Goal: Information Seeking & Learning: Learn about a topic

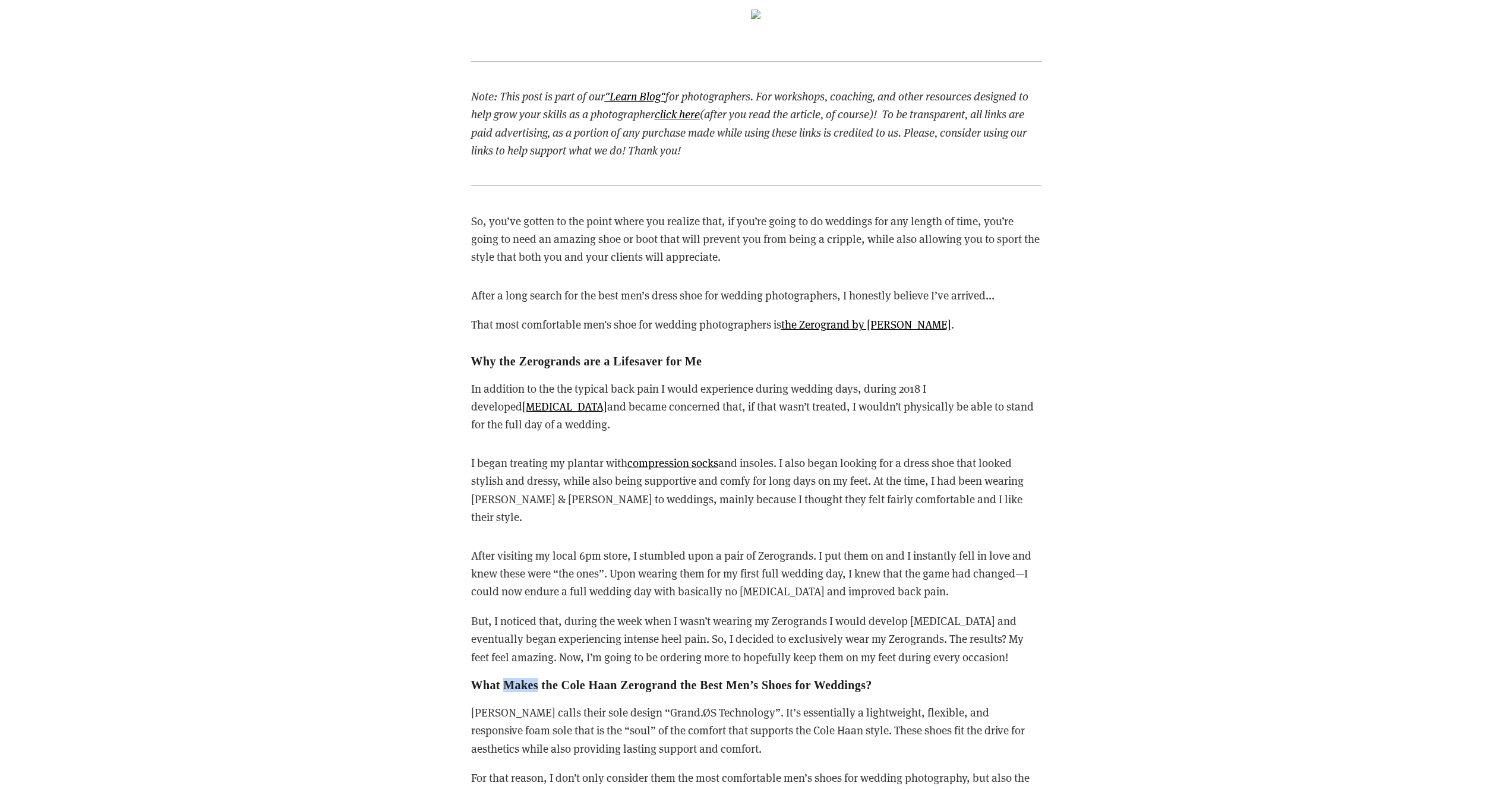
scroll to position [886, 0]
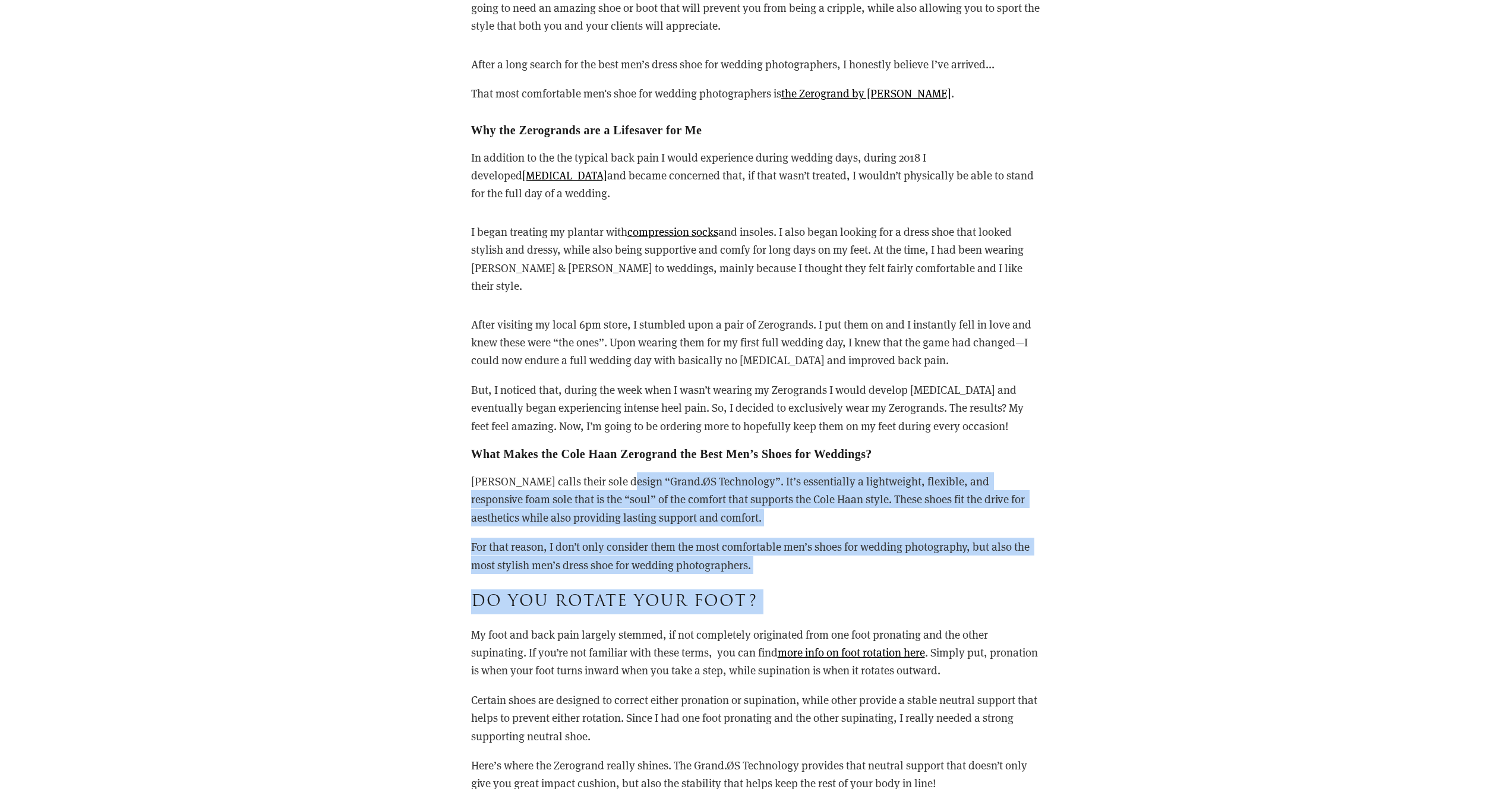
drag, startPoint x: 620, startPoint y: 471, endPoint x: 724, endPoint y: 600, distance: 165.7
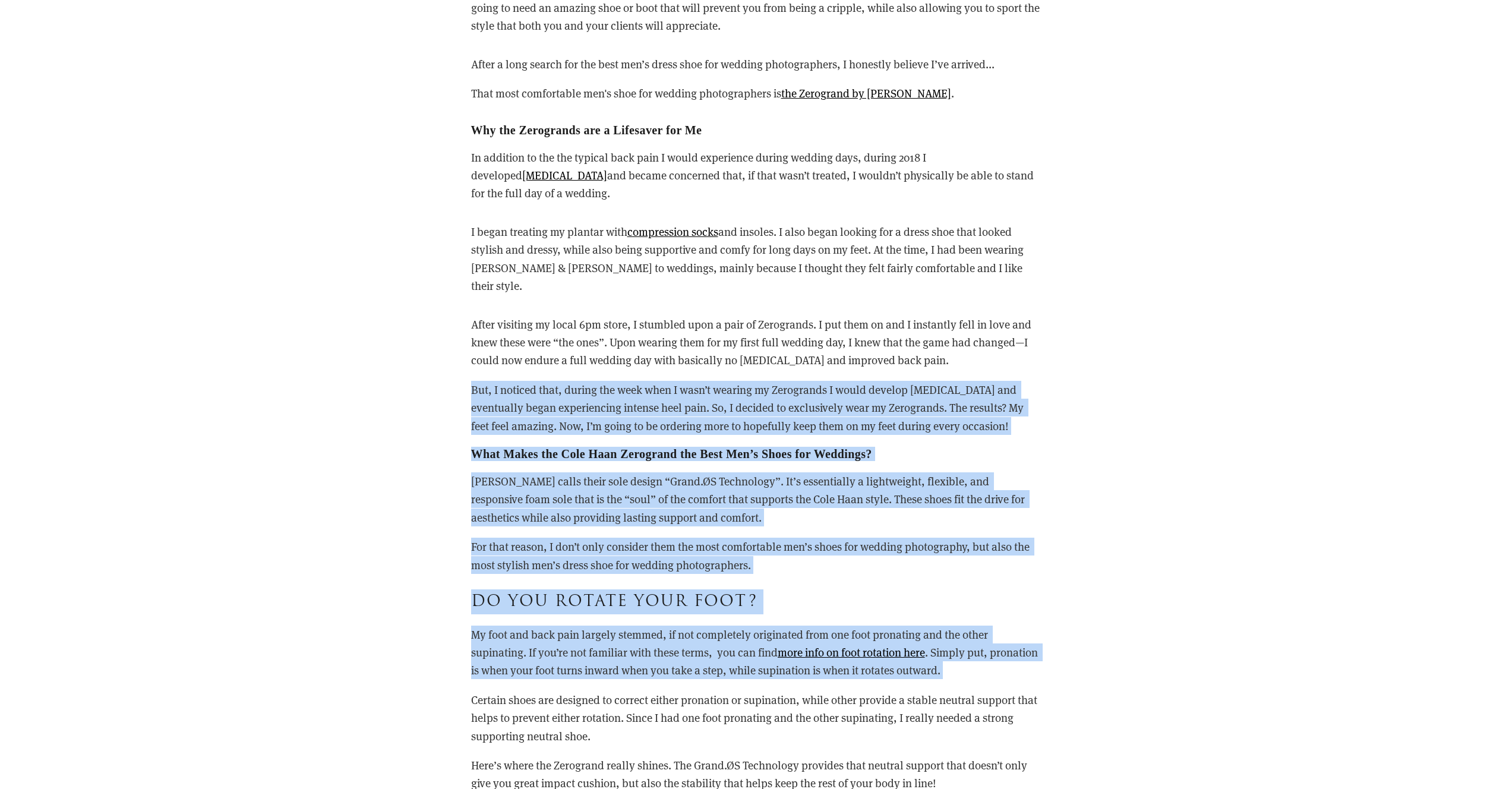
drag, startPoint x: 724, startPoint y: 600, endPoint x: 459, endPoint y: 416, distance: 322.6
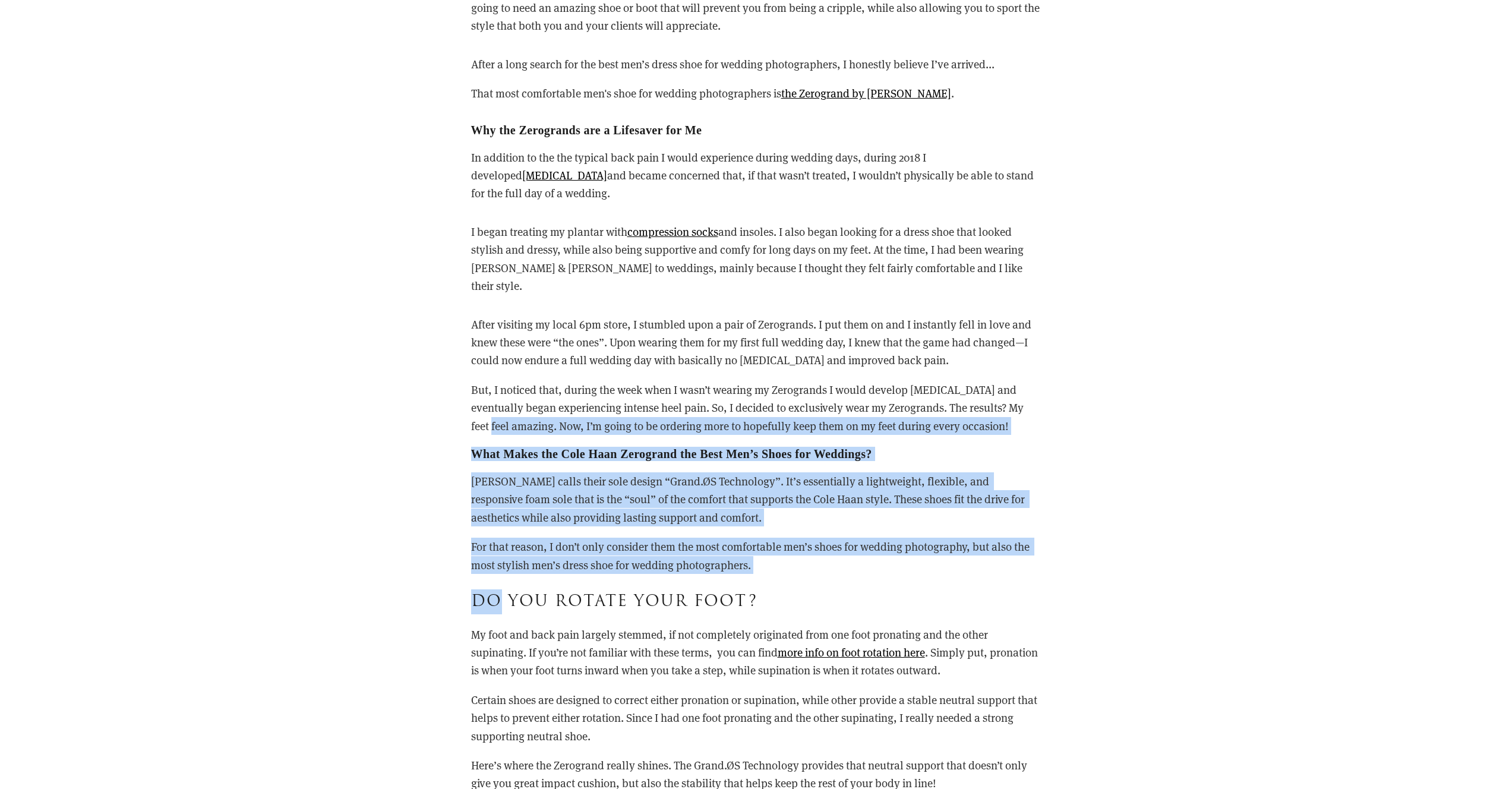
drag, startPoint x: 459, startPoint y: 416, endPoint x: 620, endPoint y: 565, distance: 219.4
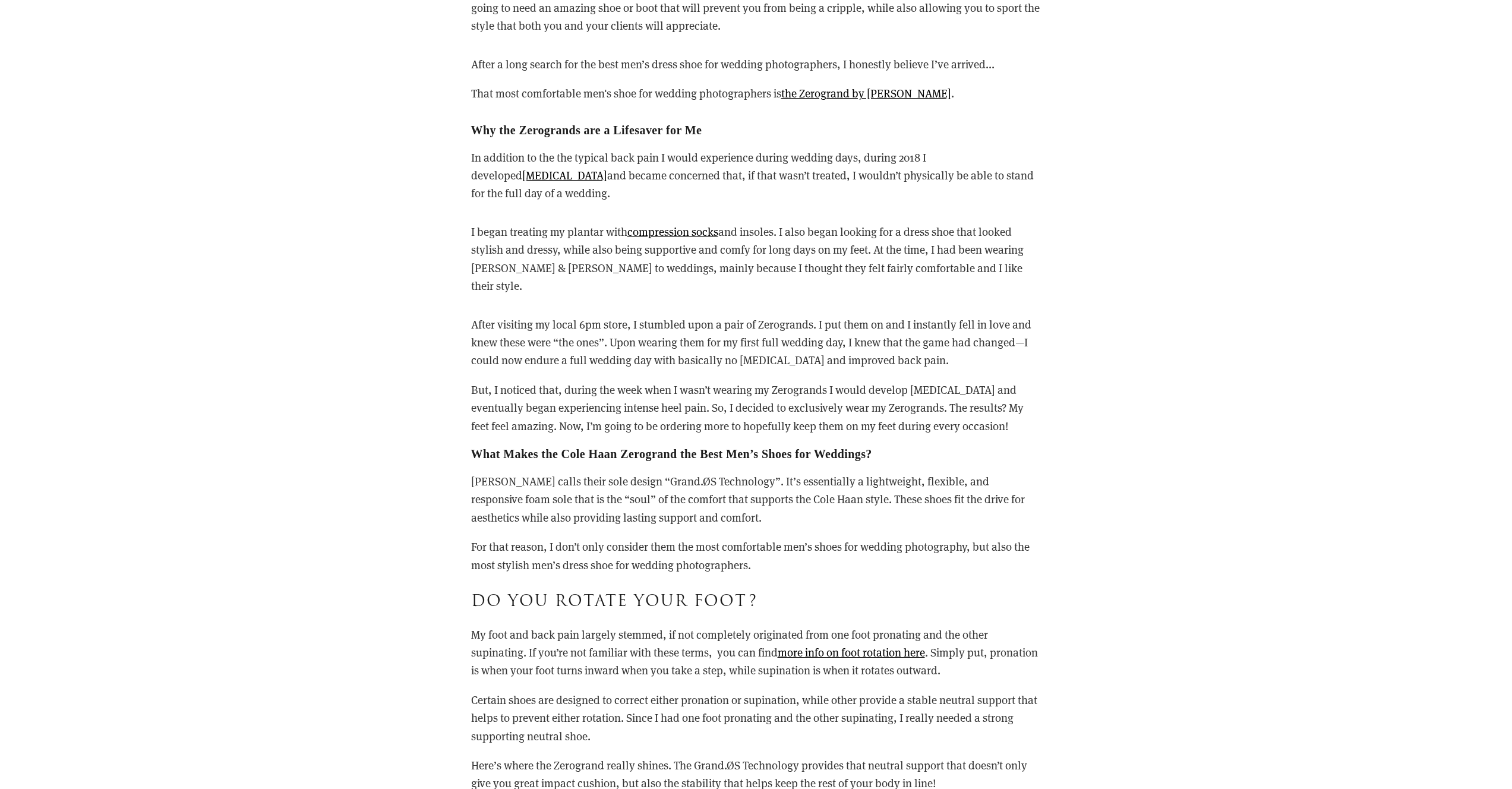
click at [657, 626] on p "My foot and back pain largely stemmed, if not completely originated from one fo…" at bounding box center [756, 652] width 570 height 54
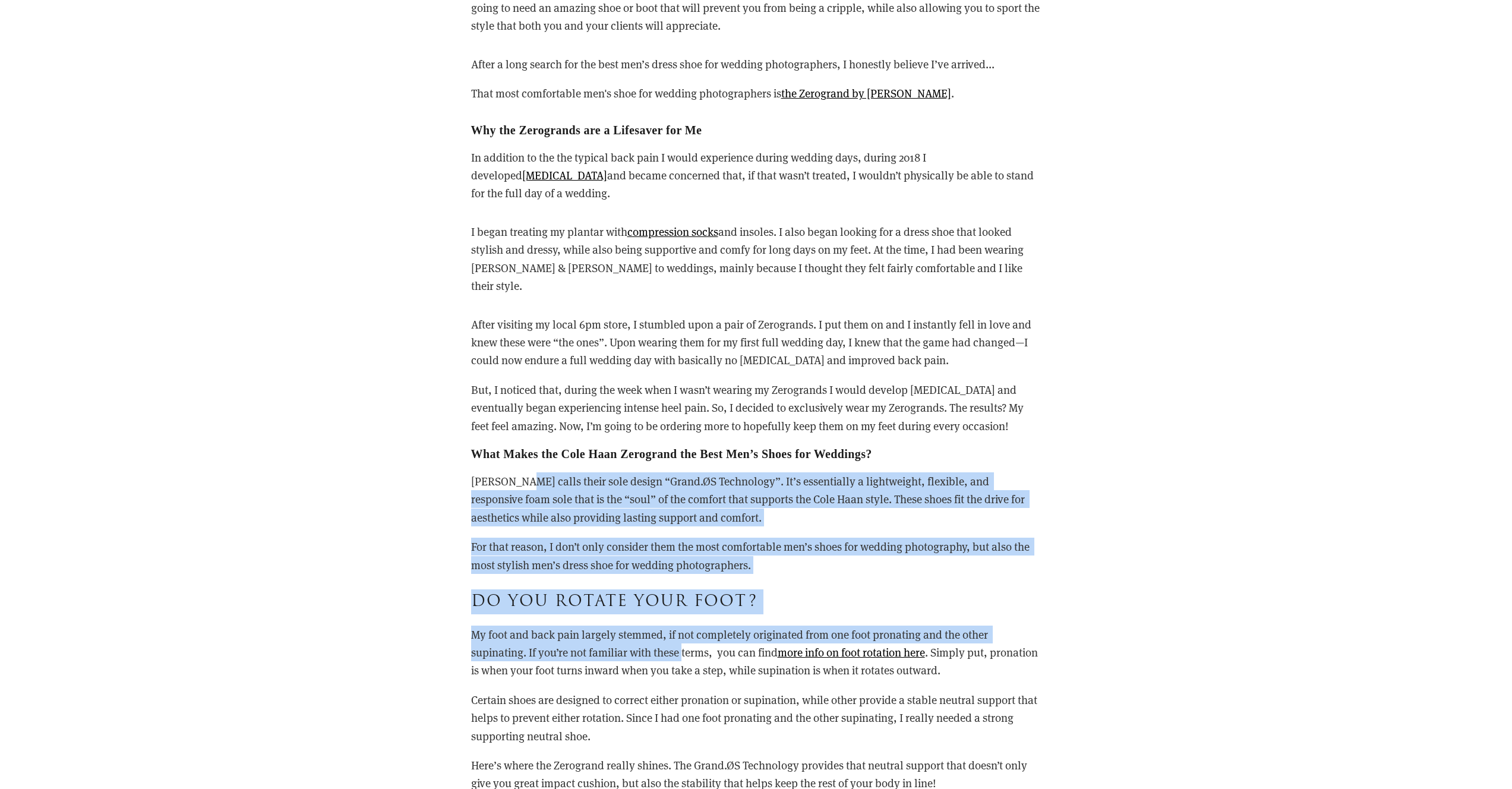
drag, startPoint x: 657, startPoint y: 626, endPoint x: 507, endPoint y: 476, distance: 212.1
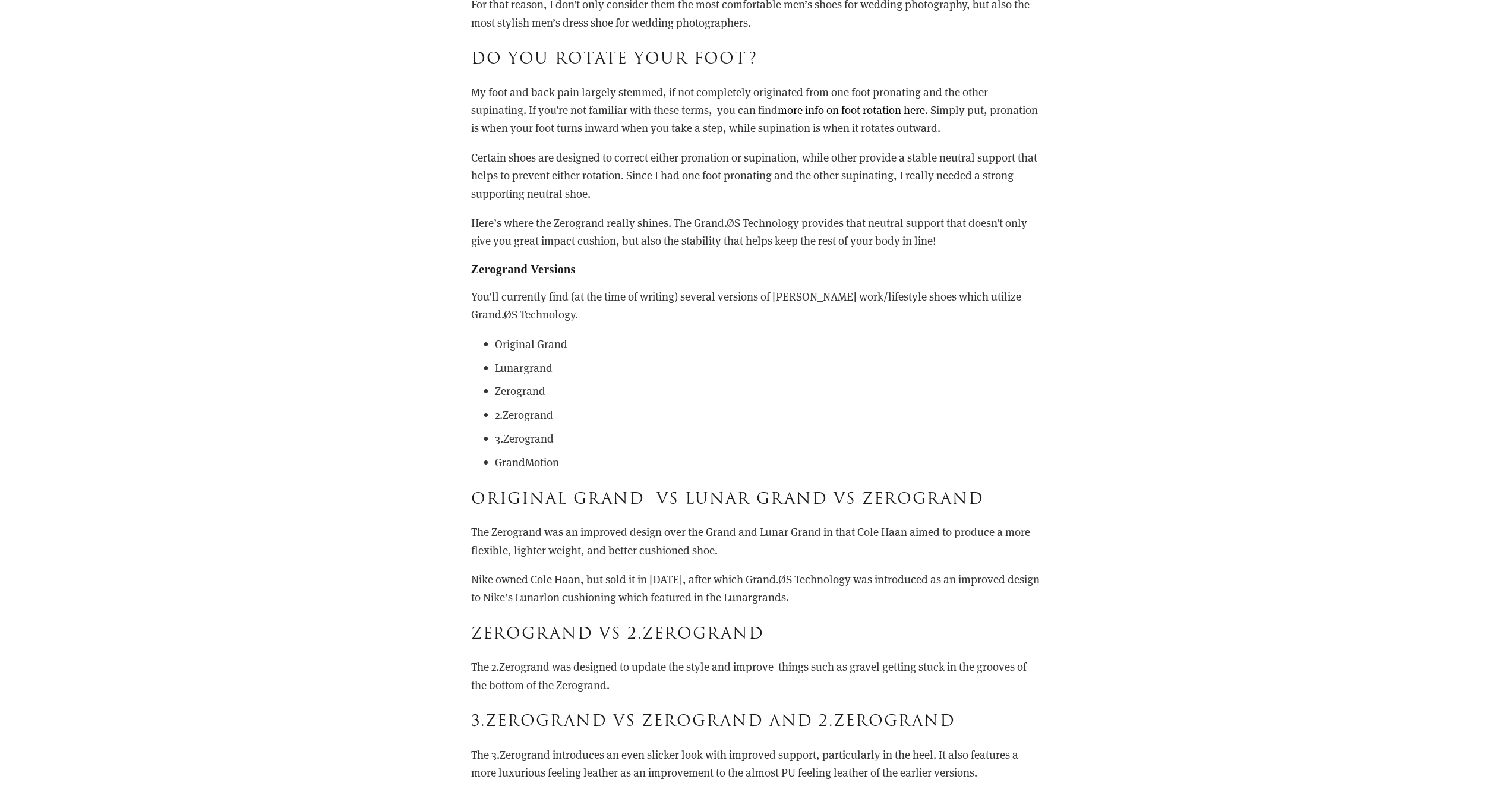
click at [521, 623] on h3 "Zerogrand vs 2.Zerogrand" at bounding box center [756, 634] width 570 height 25
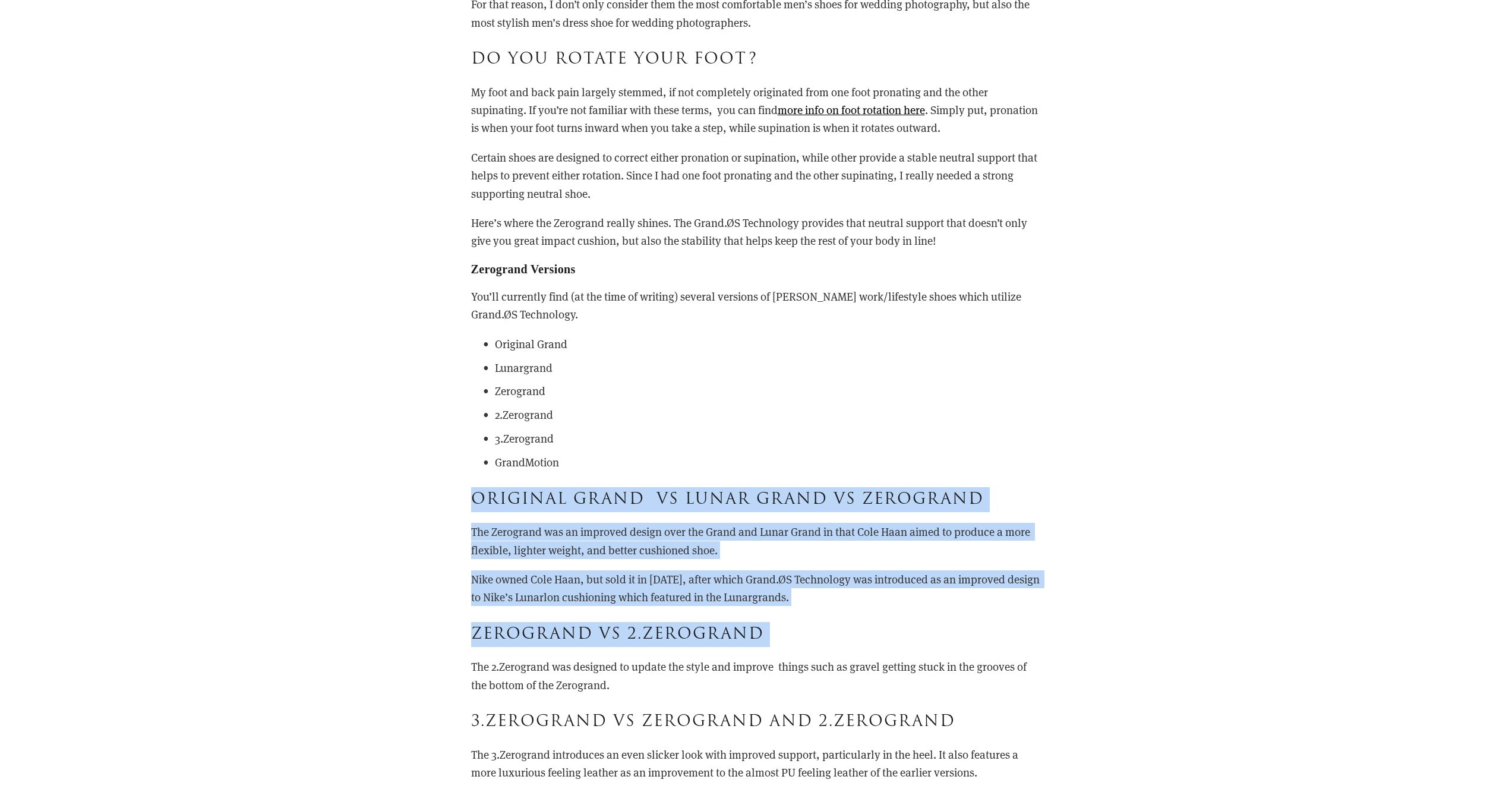
drag, startPoint x: 521, startPoint y: 618, endPoint x: 454, endPoint y: 467, distance: 165.2
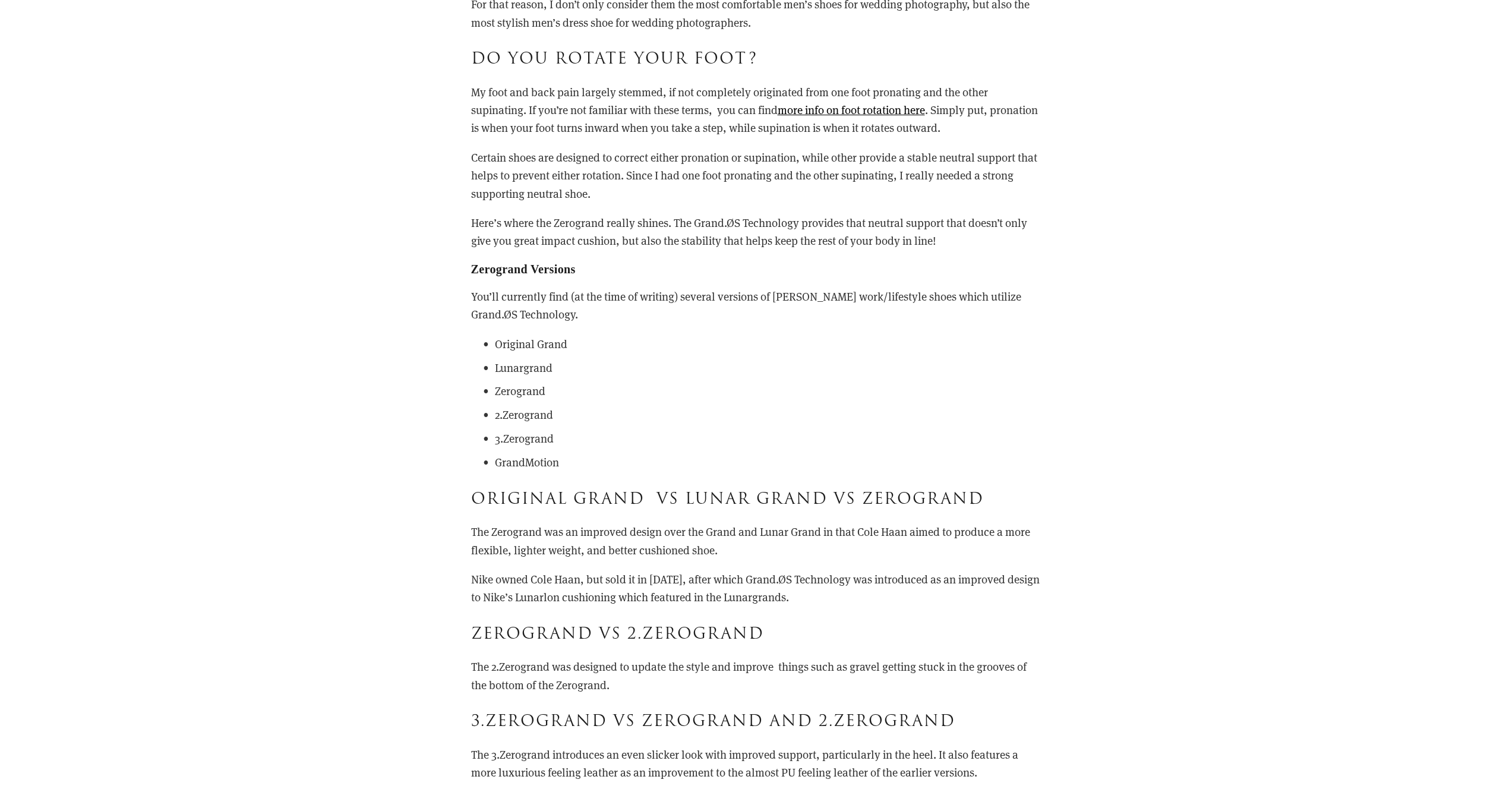
drag, startPoint x: 411, startPoint y: 586, endPoint x: 402, endPoint y: 570, distance: 18.4
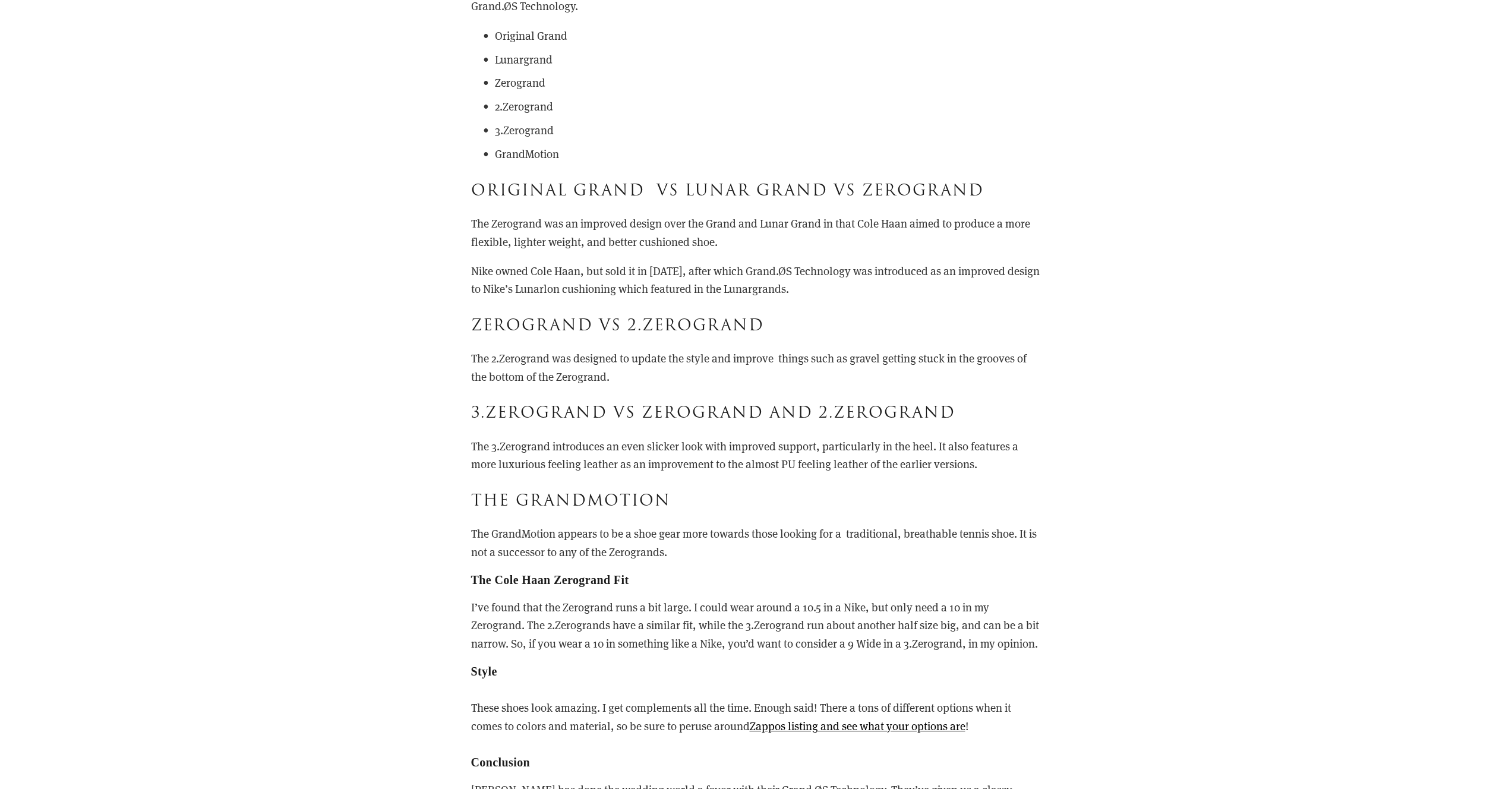
scroll to position [2232, 0]
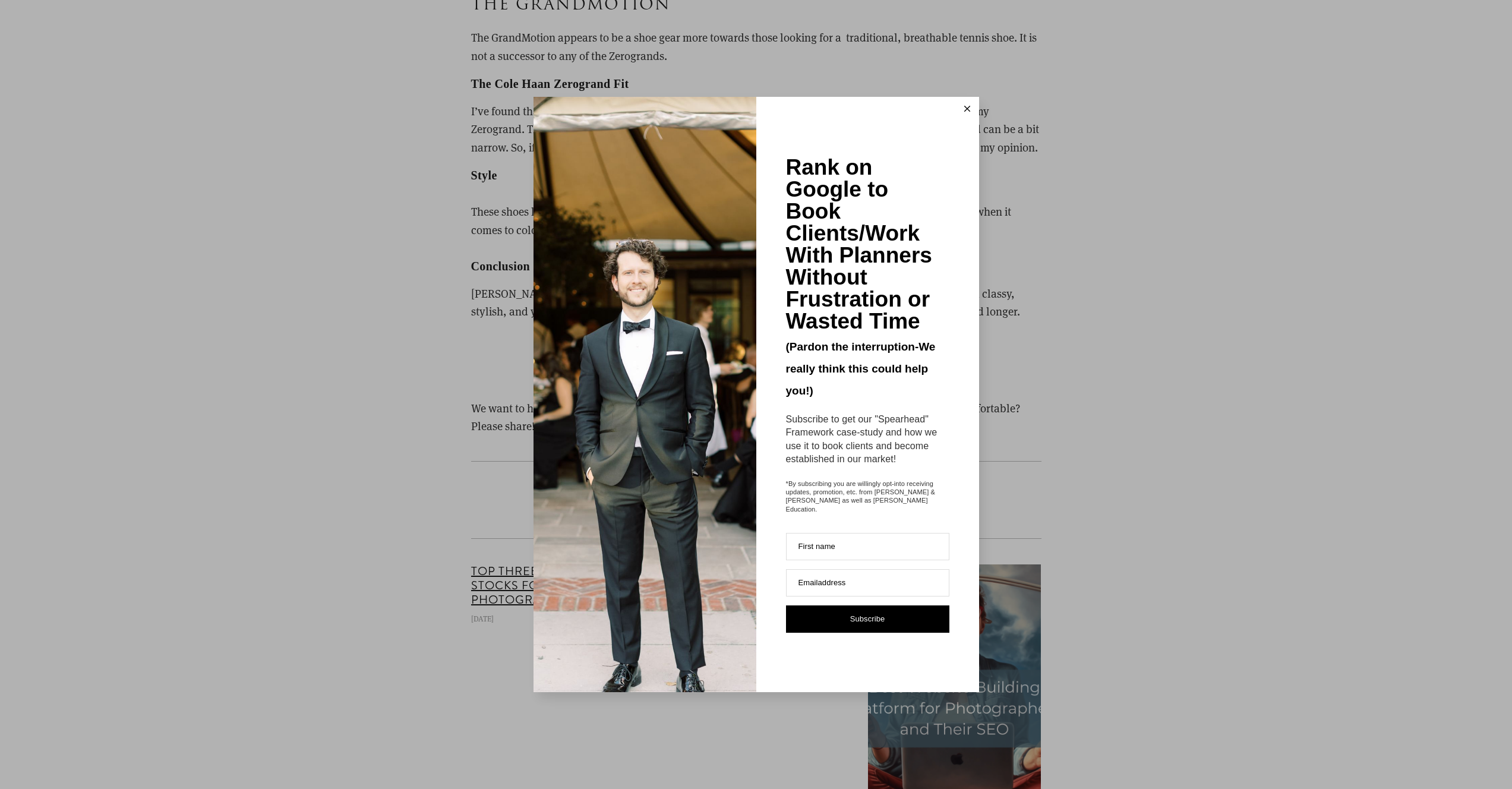
click at [355, 330] on div "Rank on Google to Book Clients/Work With Planners Without Frustration or Wasted…" at bounding box center [756, 394] width 1512 height 789
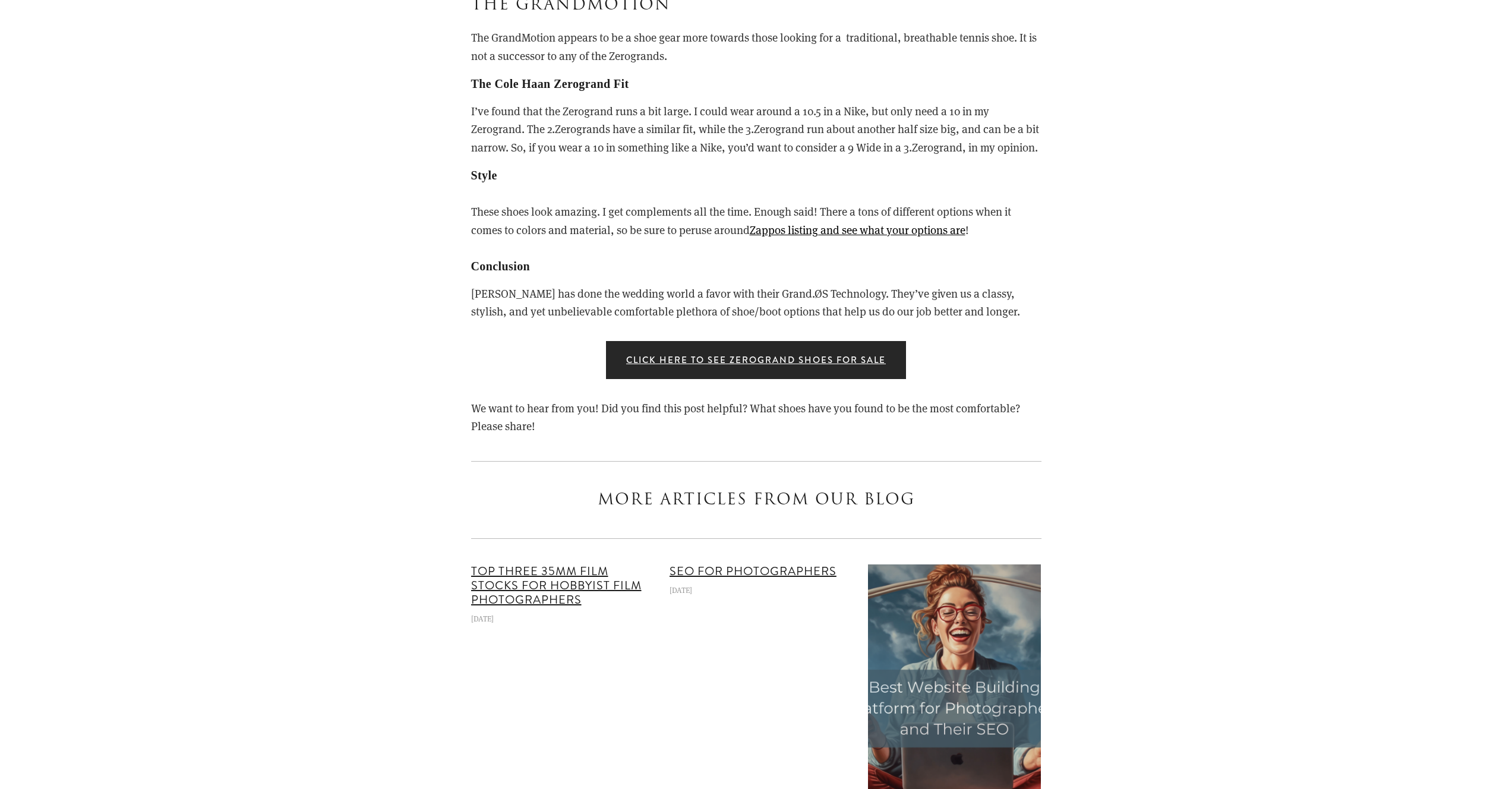
click at [355, 330] on div "Note: This post is part of our "Learn Blog" for photographers. For workshops, c…" at bounding box center [756, 608] width 813 height 4502
